Goal: Complete application form: Complete application form

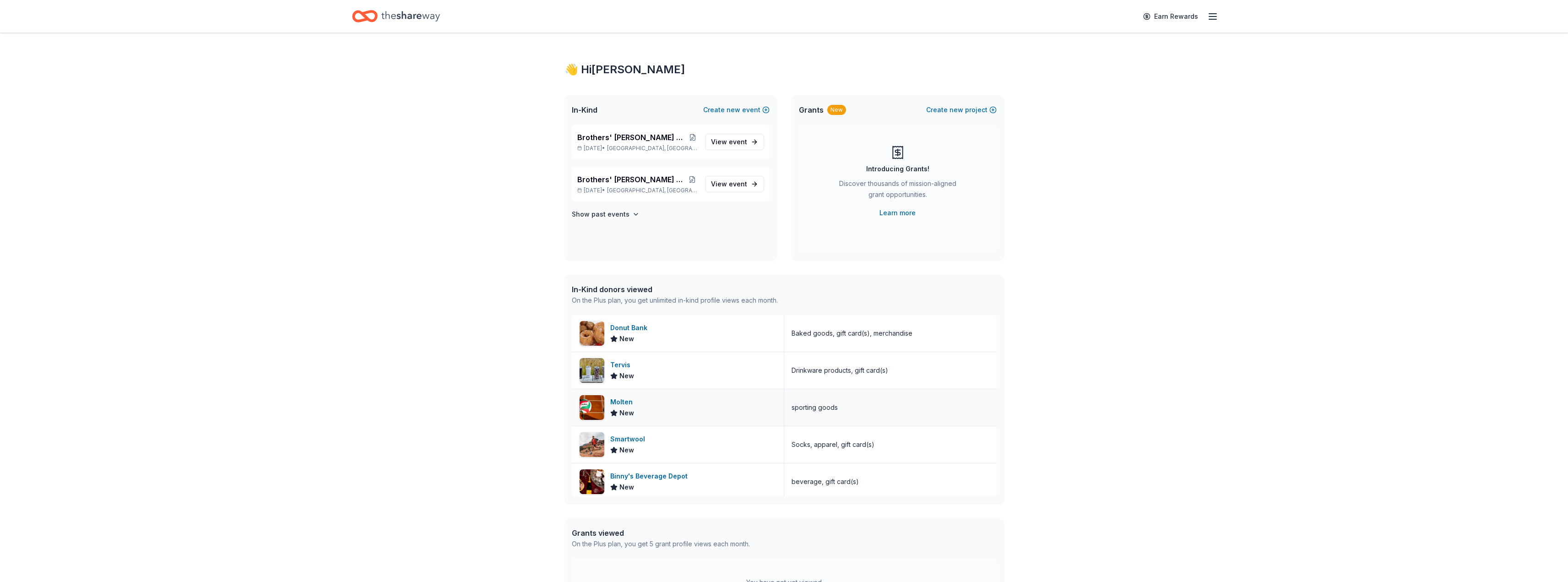
click at [625, 400] on div "Molten" at bounding box center [623, 402] width 26 height 11
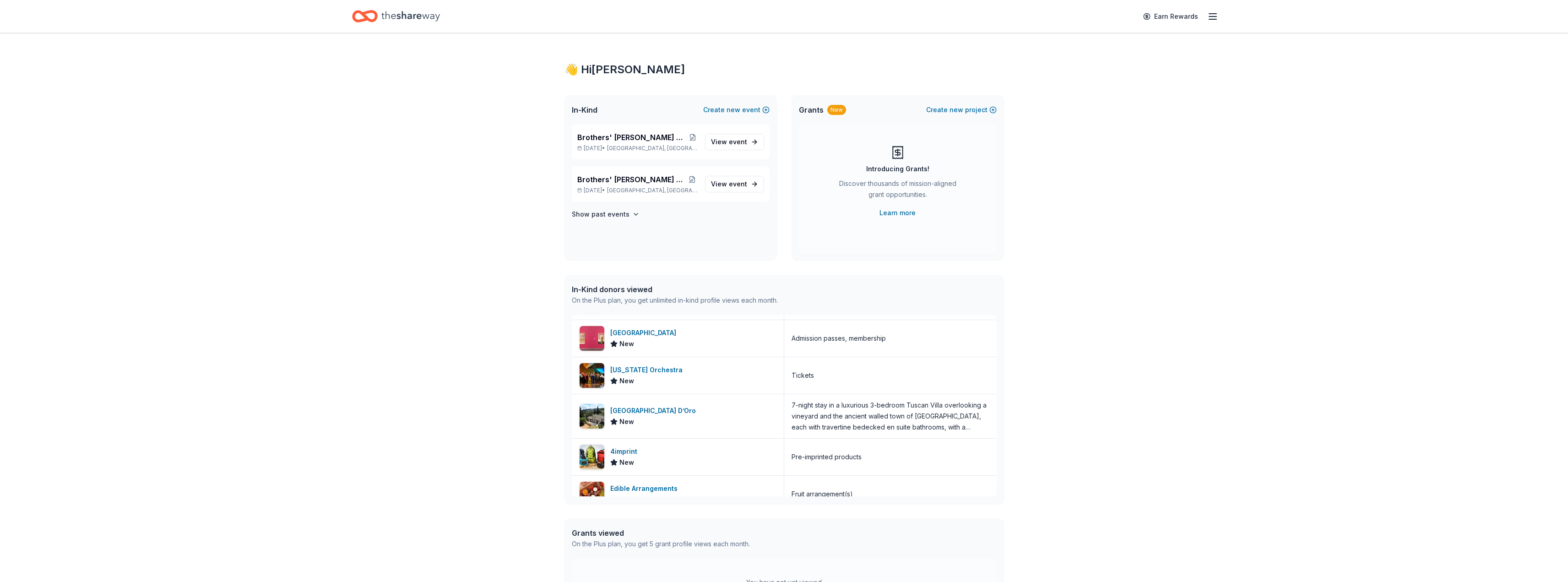
scroll to position [595, 0]
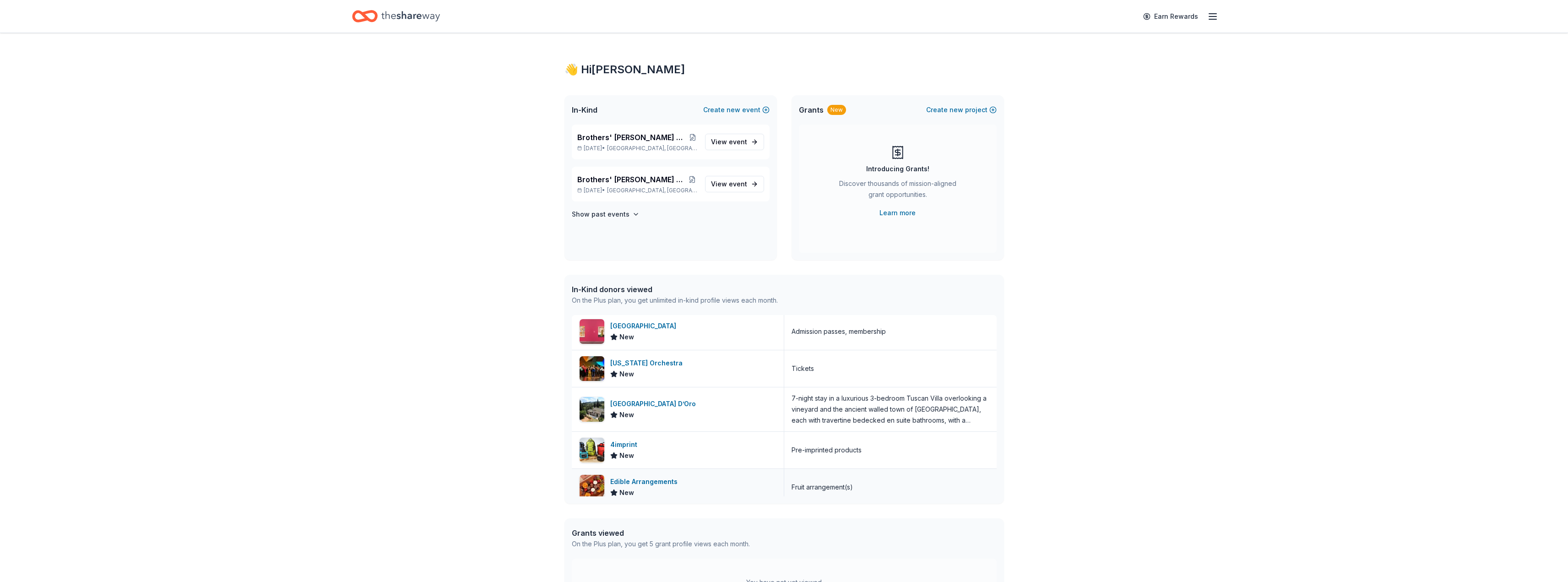
click at [644, 481] on div "Edible Arrangements" at bounding box center [646, 482] width 71 height 11
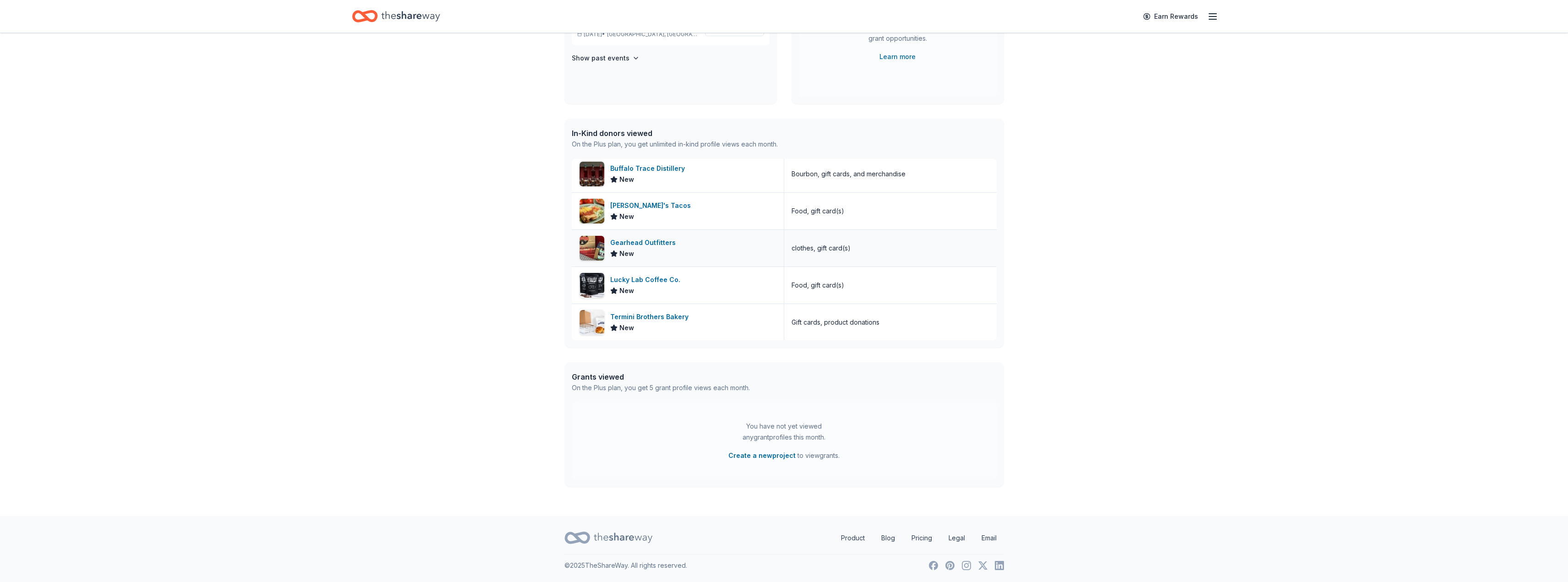
scroll to position [827, 0]
click at [644, 314] on div "Termini Brothers Bakery" at bounding box center [651, 316] width 82 height 11
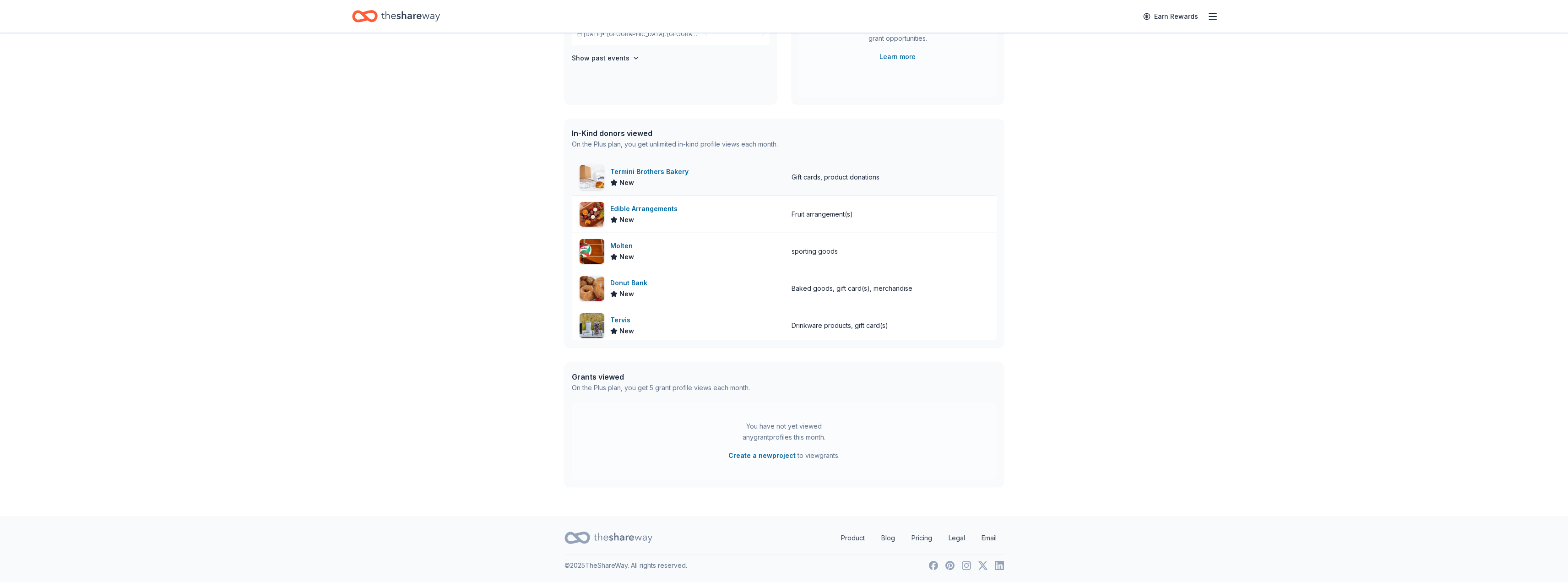
click at [644, 172] on div "Termini Brothers Bakery" at bounding box center [651, 172] width 82 height 11
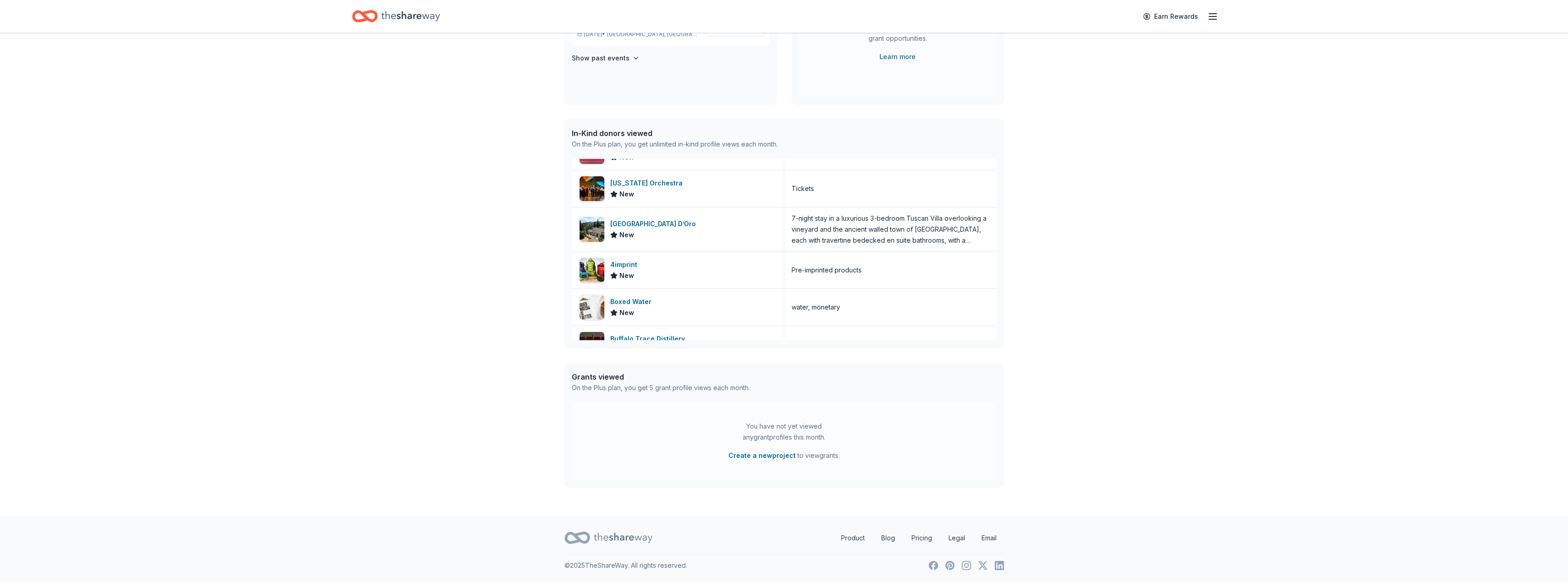
scroll to position [687, 0]
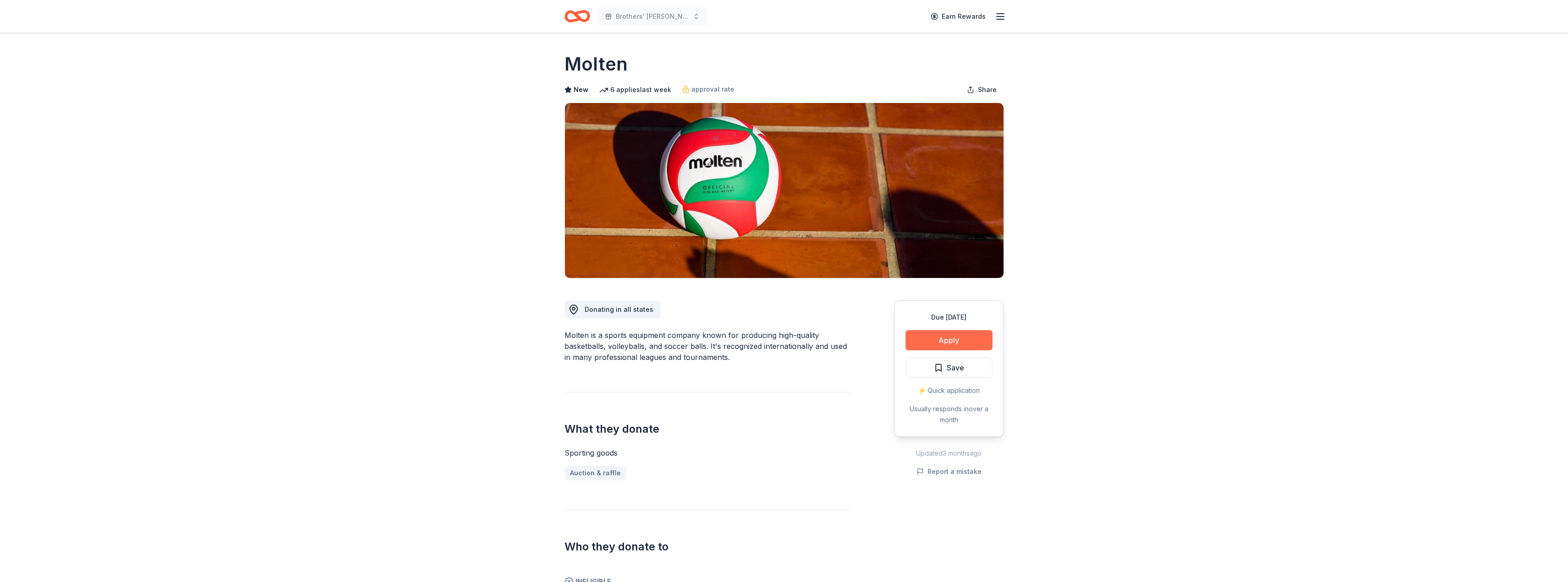
click at [934, 334] on button "Apply" at bounding box center [949, 340] width 87 height 20
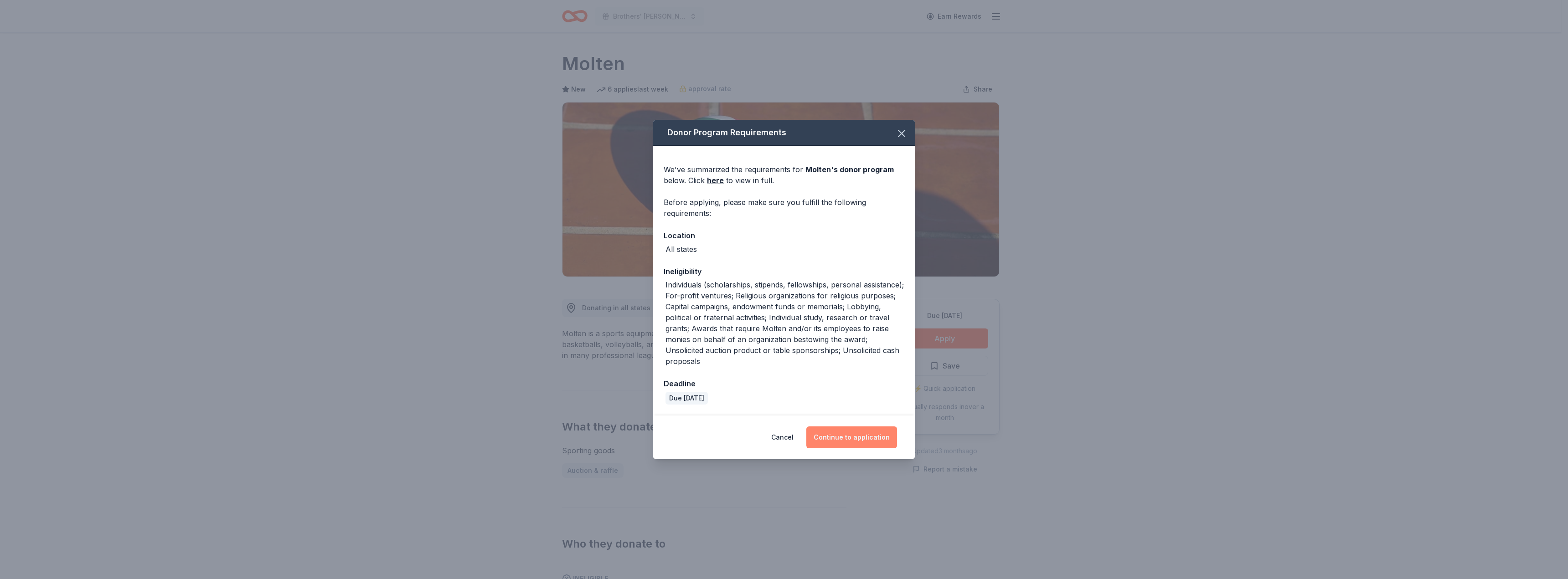
click at [835, 434] on button "Continue to application" at bounding box center [852, 437] width 91 height 22
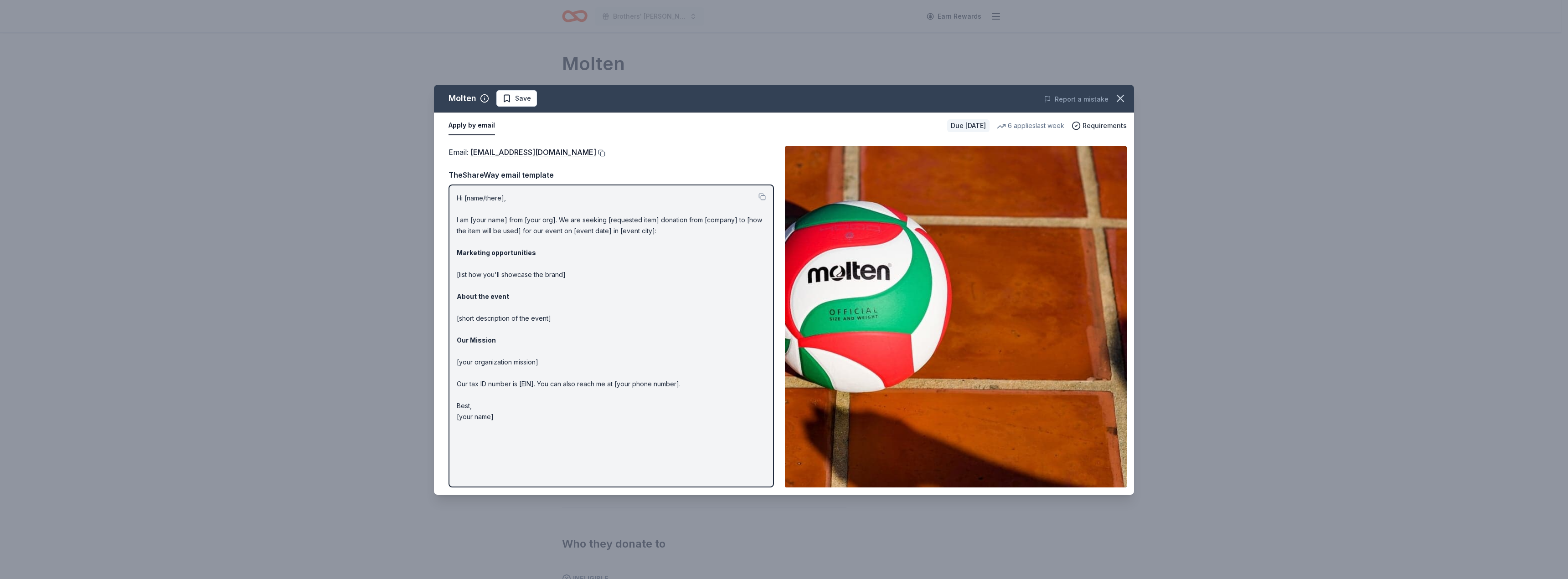
click at [596, 151] on button at bounding box center [600, 153] width 9 height 7
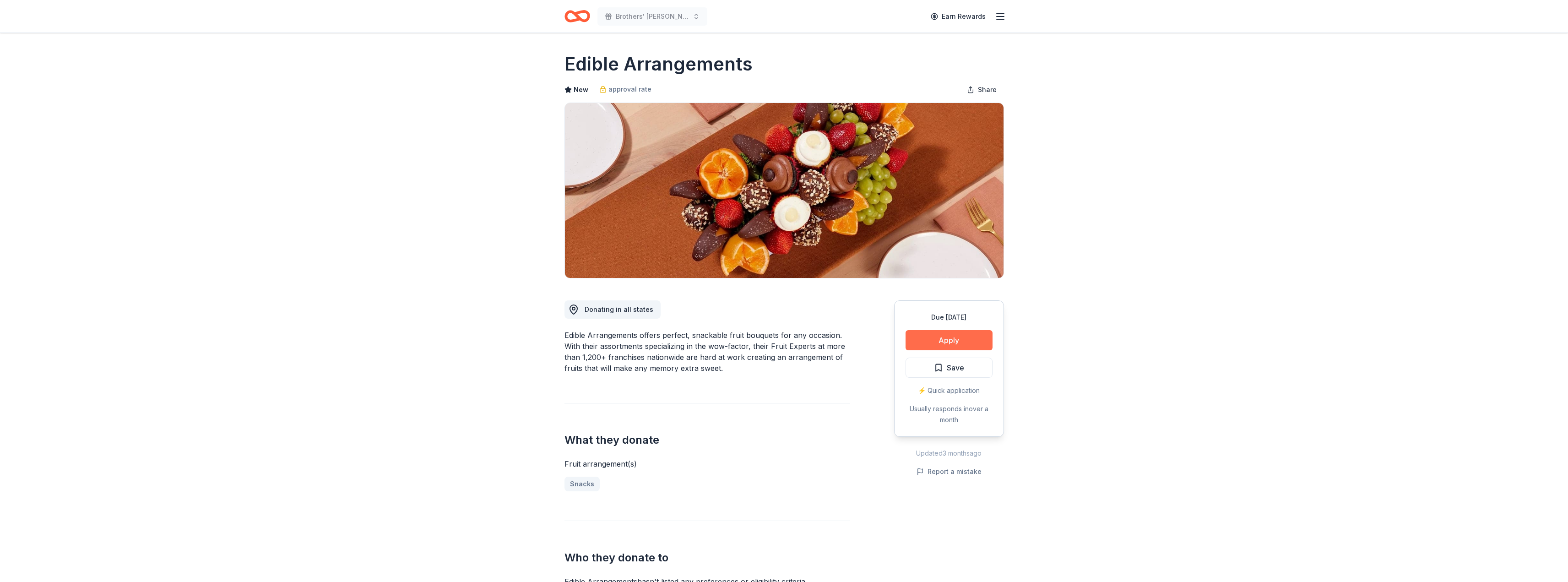
click at [935, 342] on button "Apply" at bounding box center [949, 340] width 87 height 20
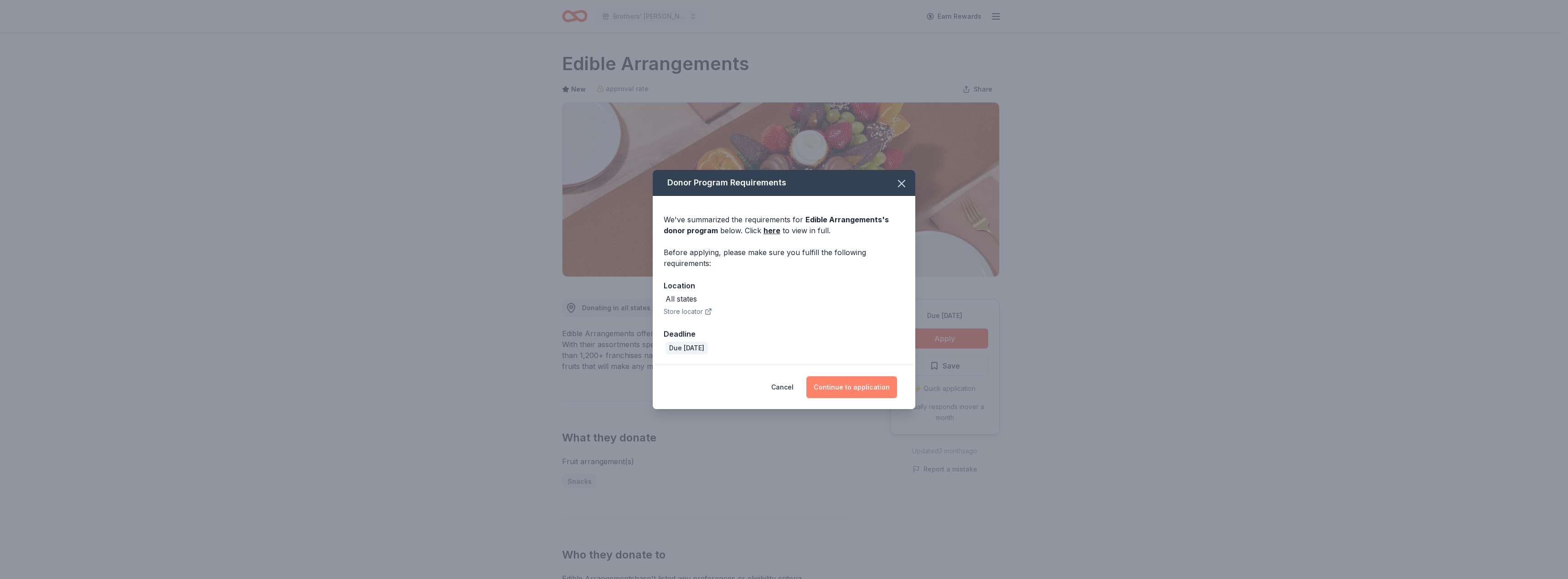
click at [859, 389] on button "Continue to application" at bounding box center [852, 387] width 91 height 22
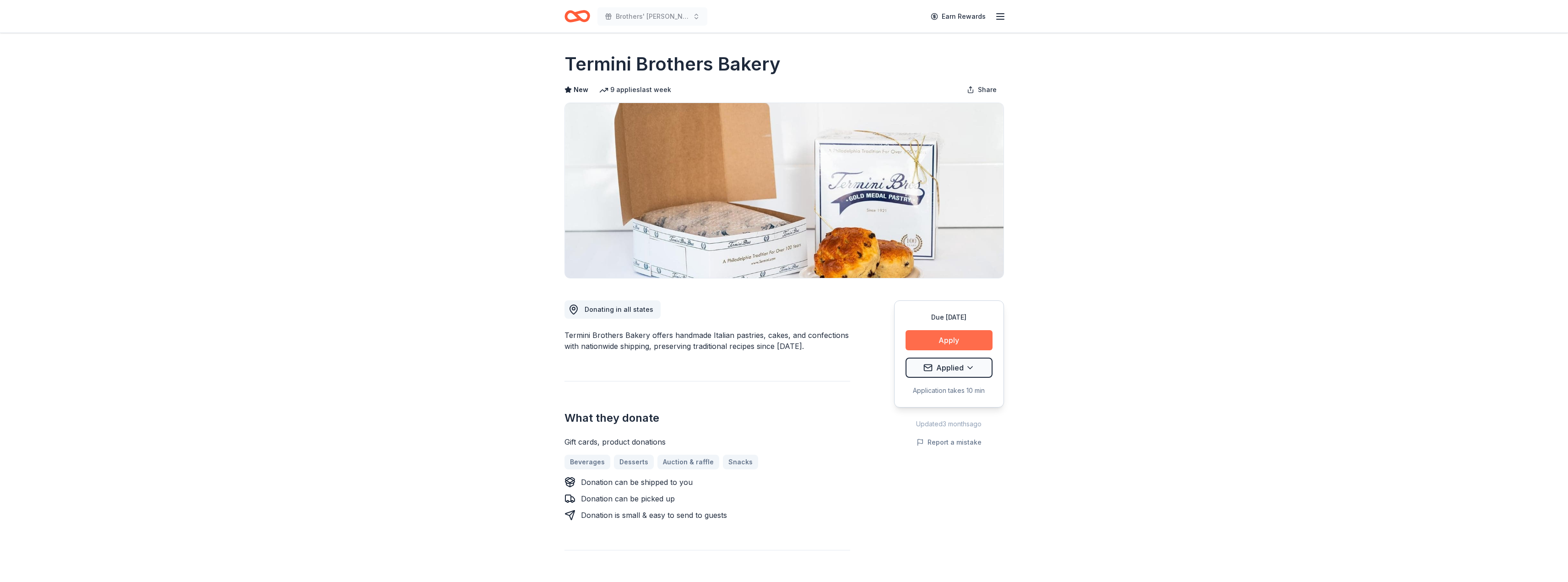
click at [936, 341] on button "Apply" at bounding box center [949, 340] width 87 height 20
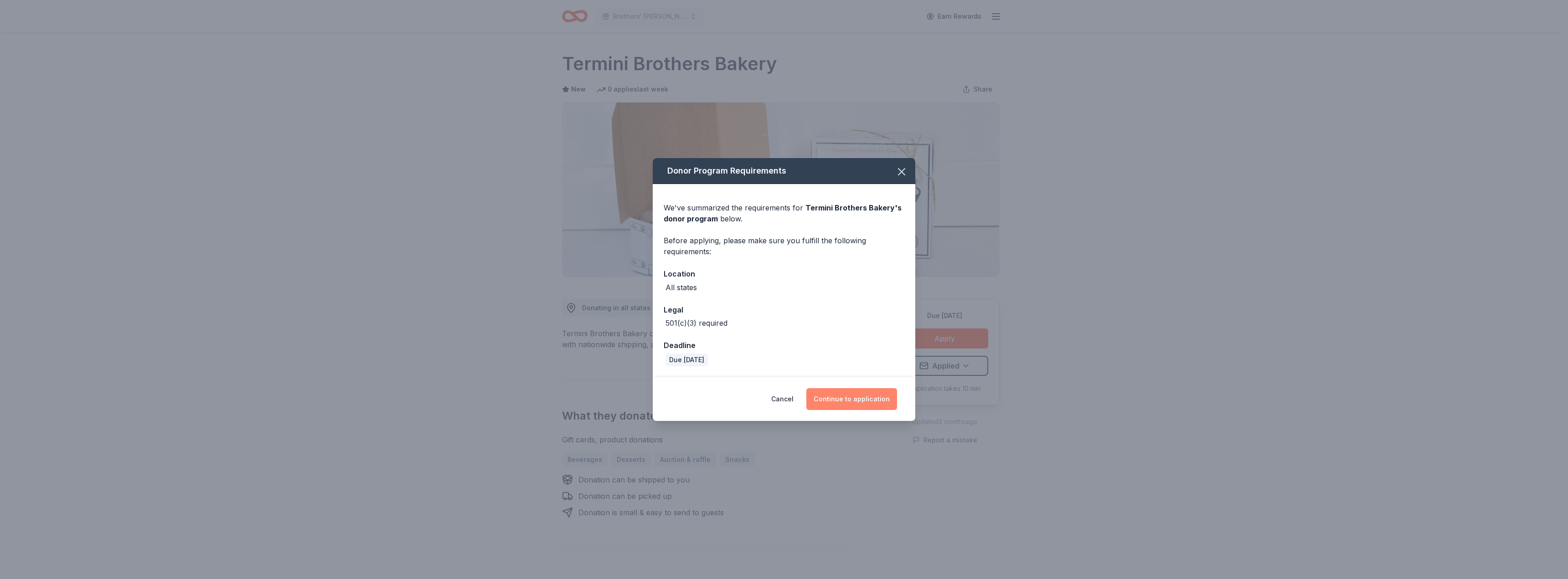
click at [854, 403] on button "Continue to application" at bounding box center [852, 399] width 91 height 22
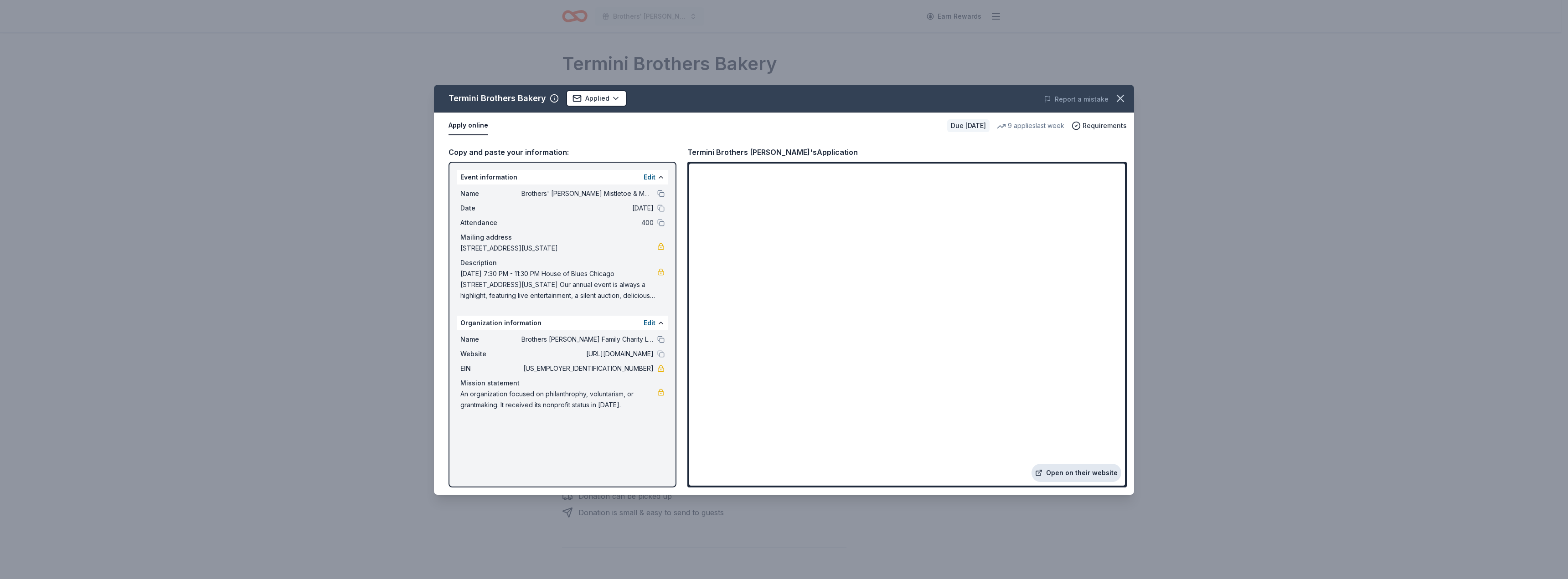
click at [1068, 473] on link "Open on their website" at bounding box center [1077, 473] width 90 height 18
